Goal: Information Seeking & Learning: Learn about a topic

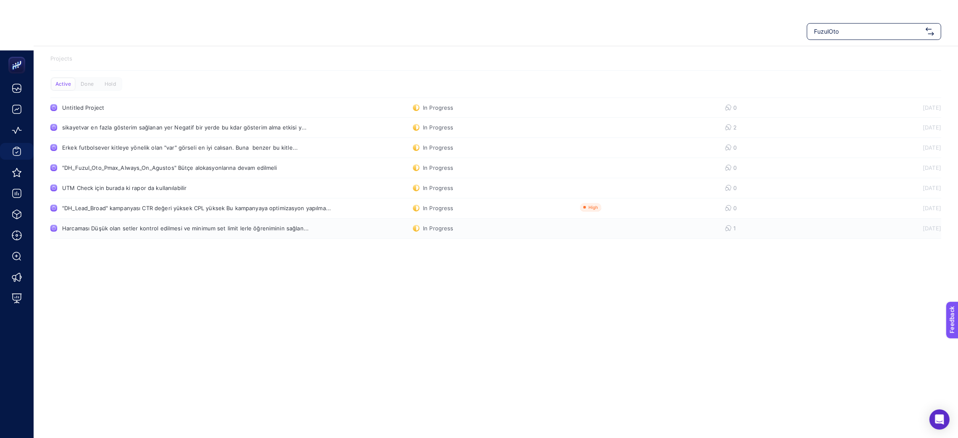
click at [103, 228] on div "Harcaması Düşük olan setler kontrol edilmesi ve minimum set limit lerle öğrenim…" at bounding box center [185, 228] width 247 height 7
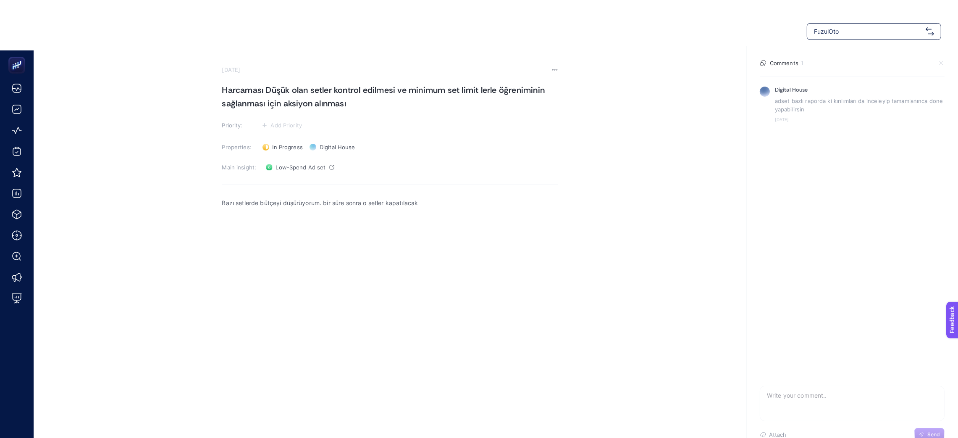
click at [365, 211] on p "Rich Text Editor. Editing area: main" at bounding box center [390, 213] width 336 height 10
click at [366, 205] on p "Bazı setlerde bütçeyi düşürüyorum. bir süre sonra o setler kapatılacak" at bounding box center [390, 203] width 336 height 10
click at [367, 206] on p "Bazı setlerde bütçeyi düşürüyorum. bir süre sonra o setler kapatılacak" at bounding box center [390, 203] width 336 height 10
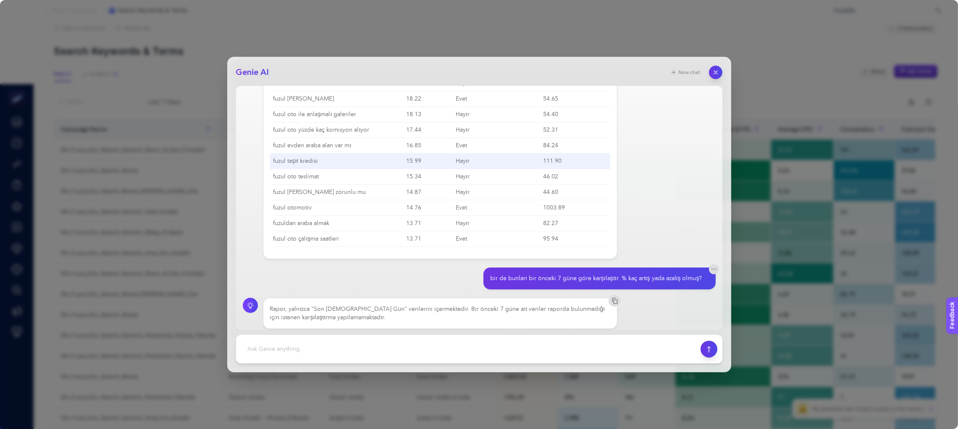
scroll to position [395, 0]
